Goal: Transaction & Acquisition: Purchase product/service

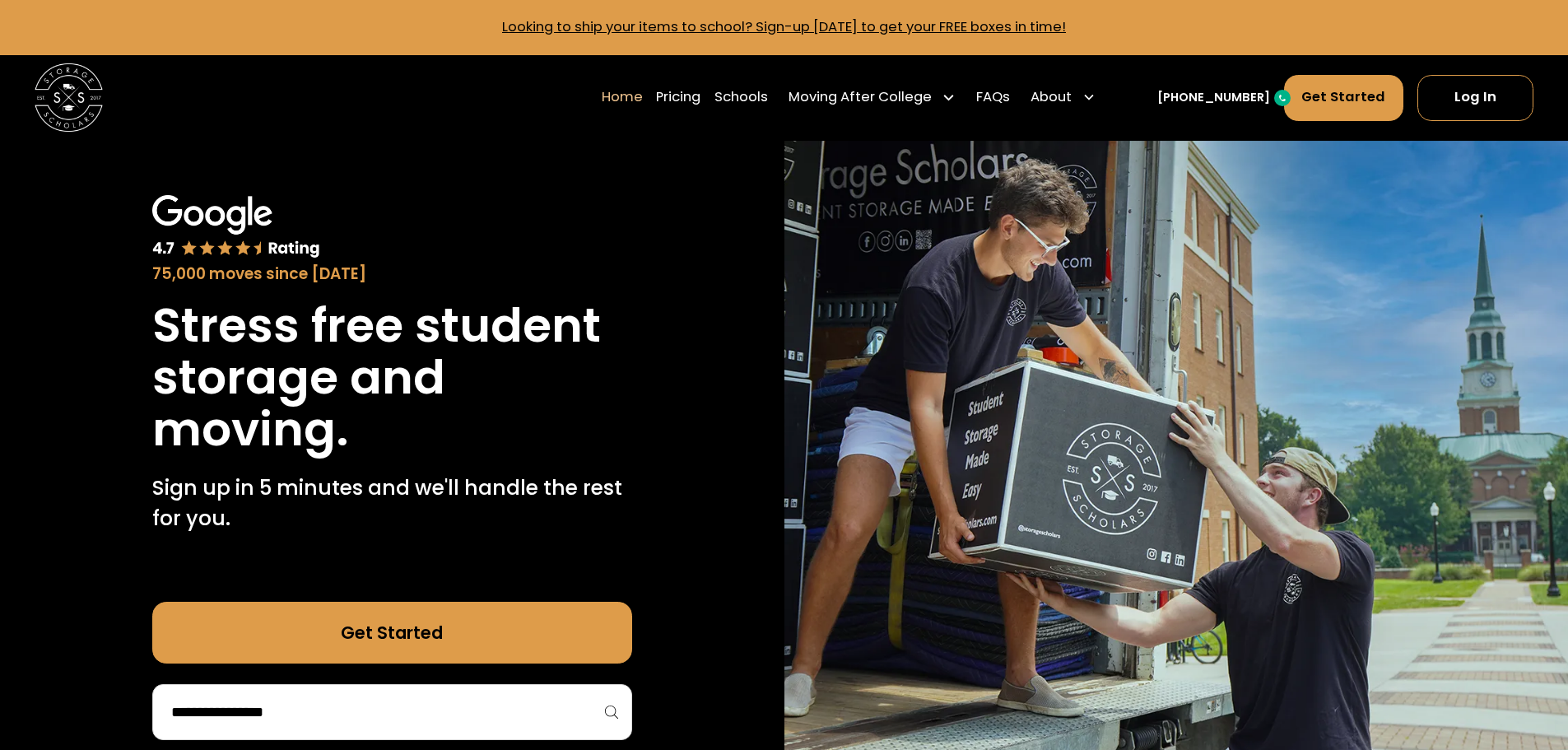
scroll to position [247, 0]
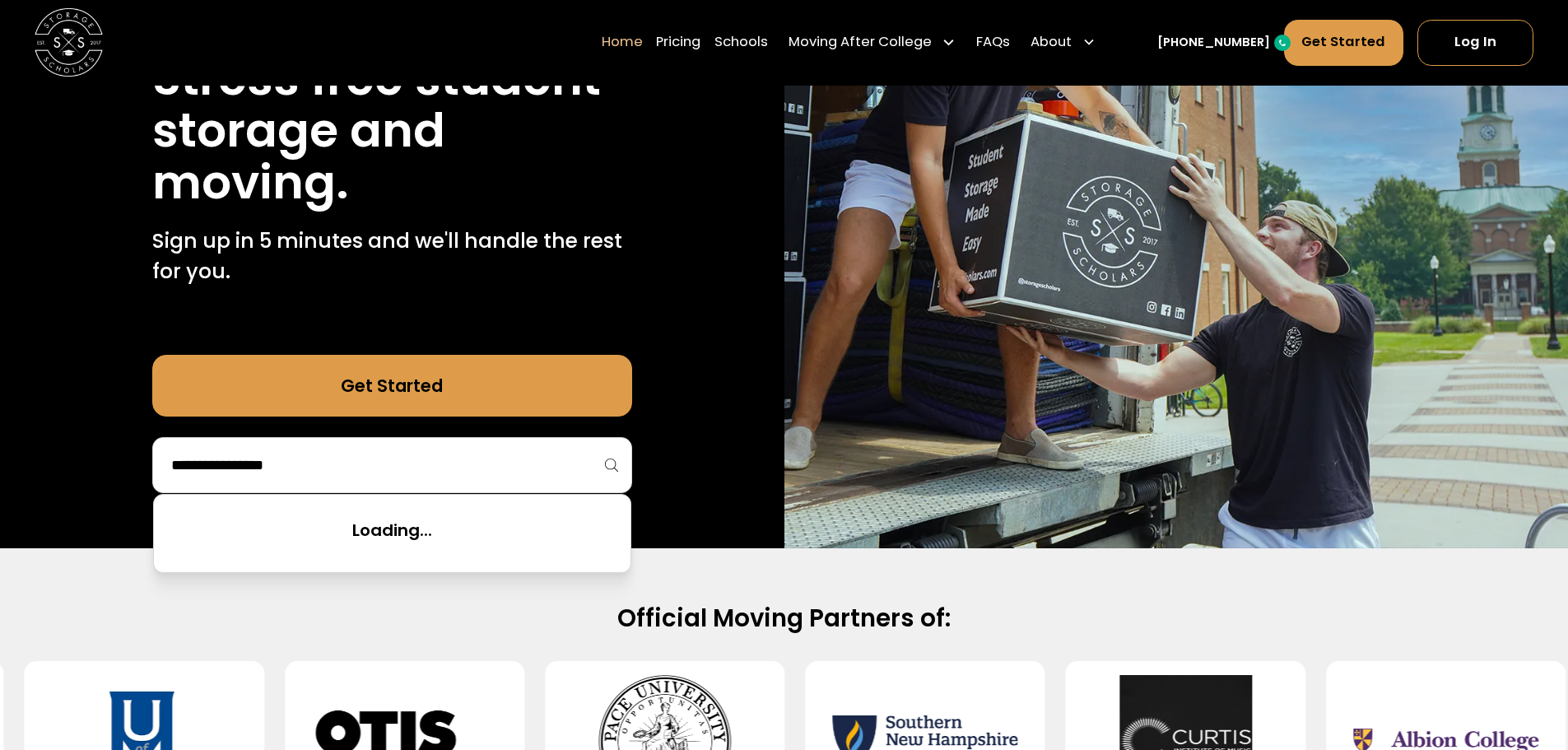
click at [530, 478] on input "search" at bounding box center [392, 465] width 446 height 28
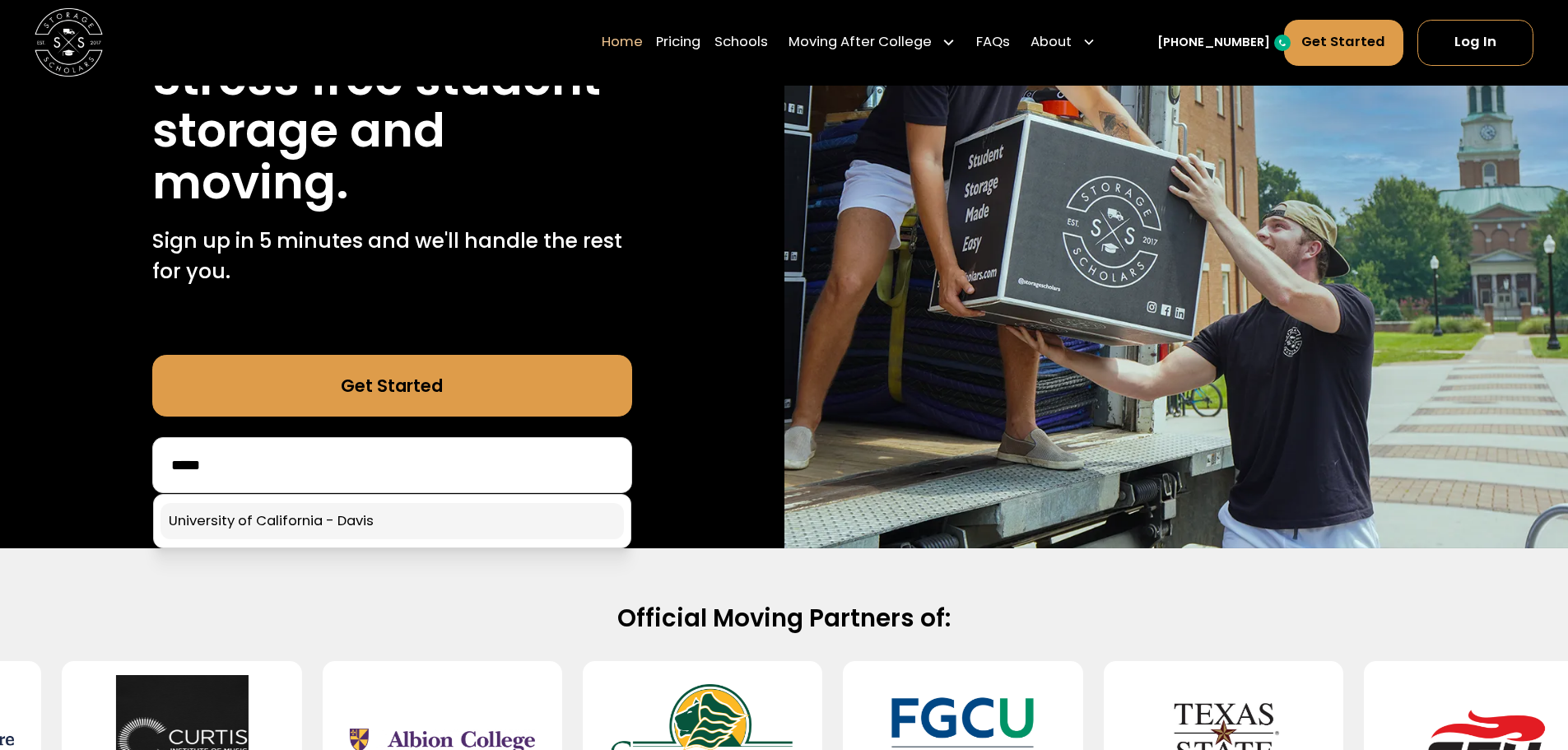
type input "*****"
click at [304, 523] on link at bounding box center [392, 521] width 464 height 36
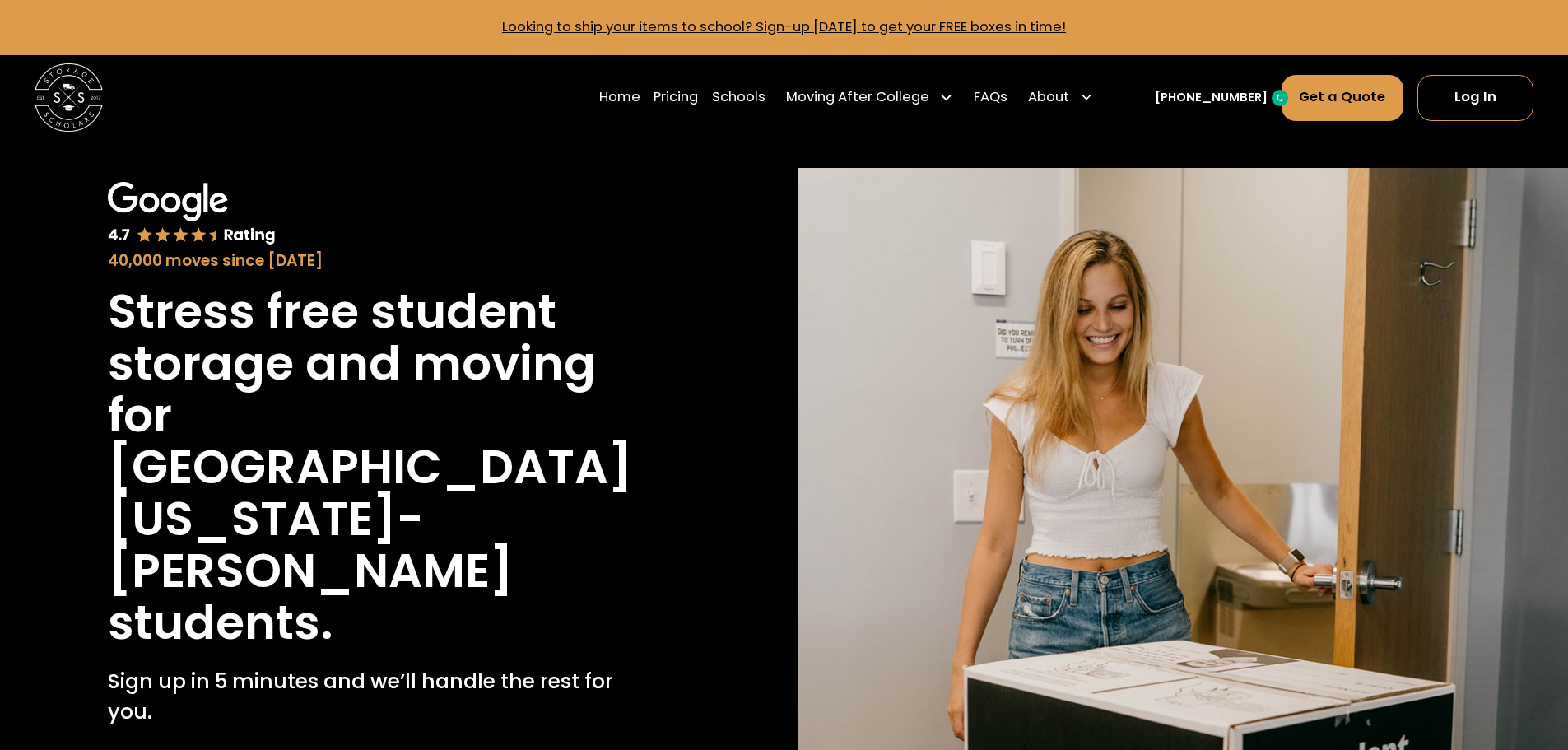
scroll to position [329, 0]
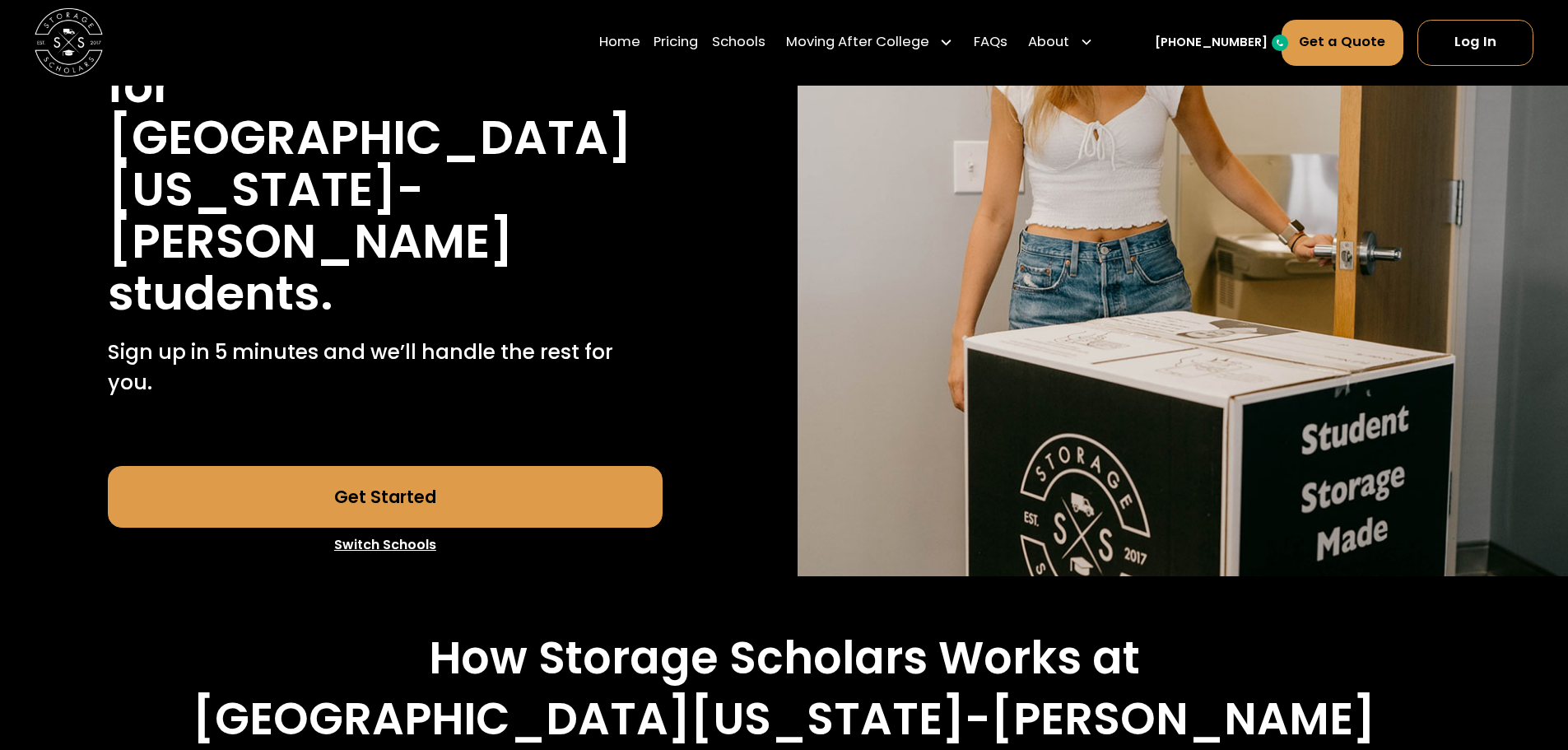
click at [451, 466] on link "Get Started" at bounding box center [385, 497] width 554 height 62
